Goal: Information Seeking & Learning: Learn about a topic

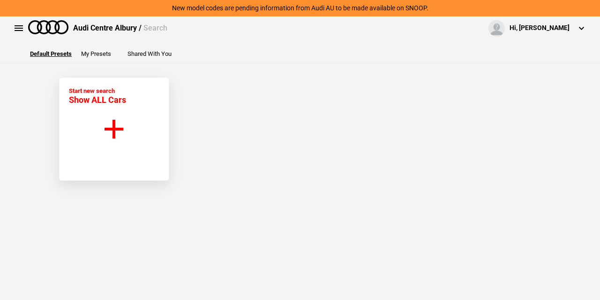
click at [132, 110] on button "Start new search Show ALL Cars" at bounding box center [114, 128] width 110 height 103
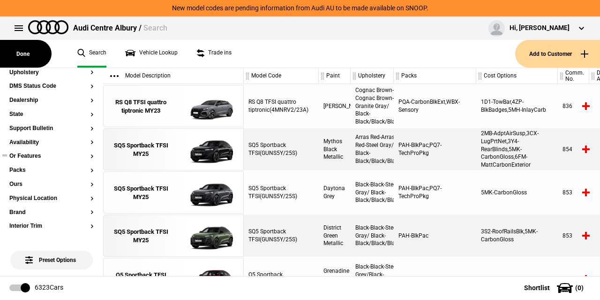
scroll to position [205, 0]
click at [21, 187] on section "Ours" at bounding box center [51, 188] width 84 height 14
click at [21, 183] on button "Ours" at bounding box center [51, 184] width 84 height 7
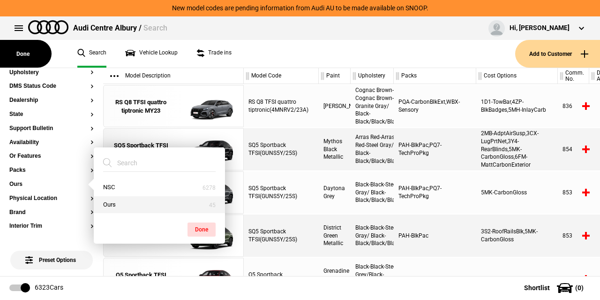
click at [109, 203] on button "Ours" at bounding box center [159, 204] width 131 height 17
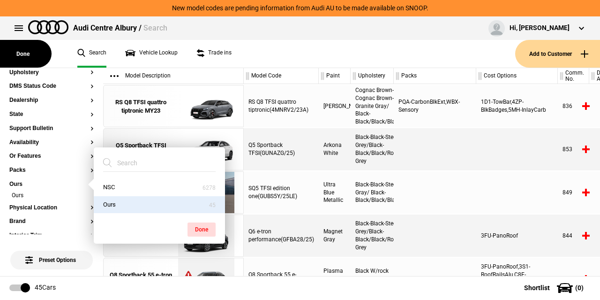
click at [441, 150] on div at bounding box center [435, 149] width 83 height 42
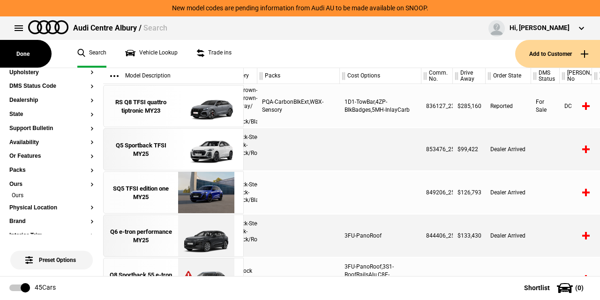
scroll to position [0, 142]
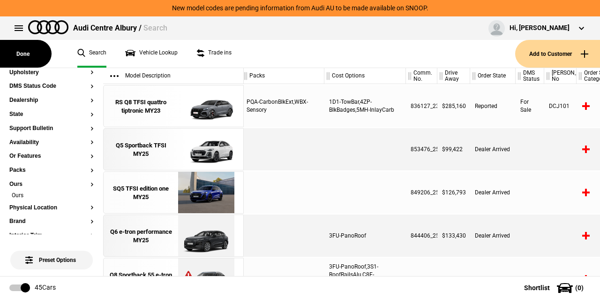
click at [489, 72] on div "Order State" at bounding box center [492, 76] width 45 height 16
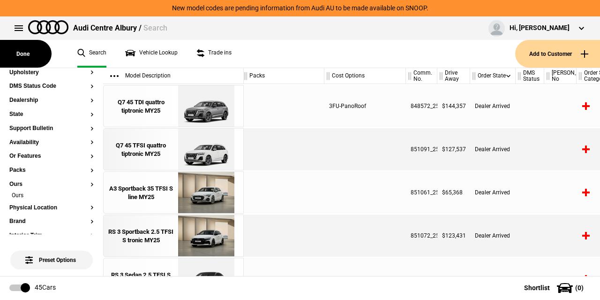
click at [489, 72] on div "Order State" at bounding box center [492, 76] width 45 height 16
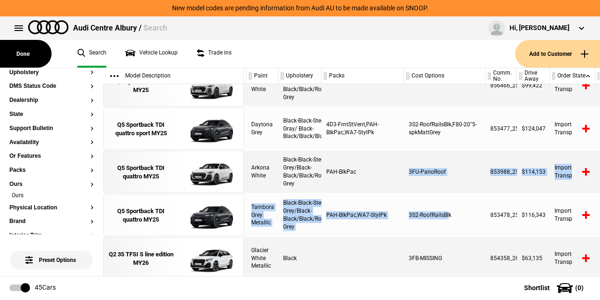
drag, startPoint x: 450, startPoint y: 210, endPoint x: 368, endPoint y: 176, distance: 89.1
click at [368, 176] on div "Q5 Sportback TDI quattro(GUNAUY/25) District Green Metallic Black-Black-Steel G…" at bounding box center [422, 180] width 356 height 192
click at [366, 176] on div "PAH-BlkPac" at bounding box center [363, 171] width 83 height 42
